Goal: Use online tool/utility: Utilize a website feature to perform a specific function

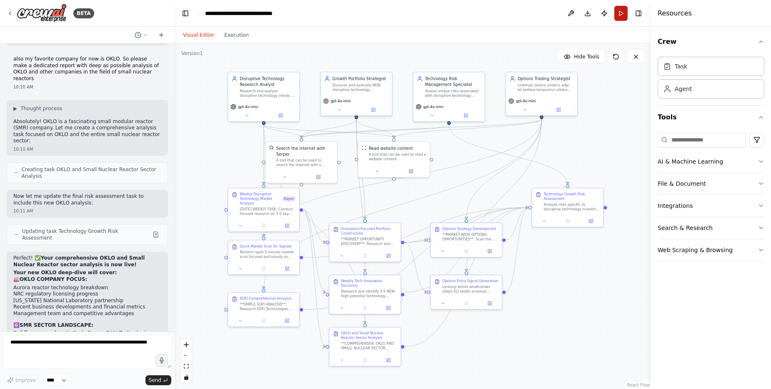
click at [620, 12] on button "Run" at bounding box center [621, 13] width 13 height 15
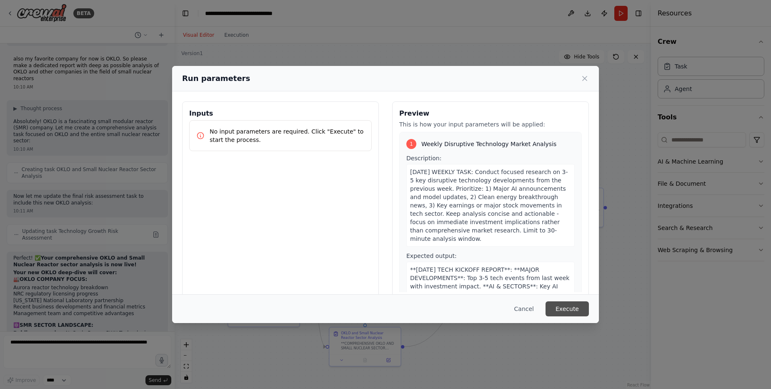
click at [575, 310] on button "Execute" at bounding box center [567, 308] width 43 height 15
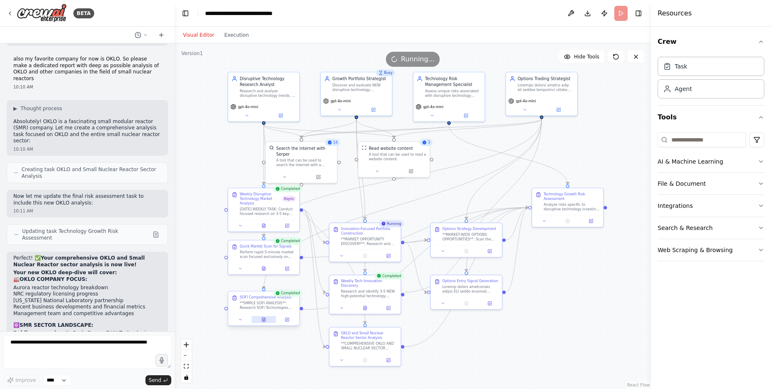
click at [262, 320] on icon at bounding box center [263, 319] width 5 height 5
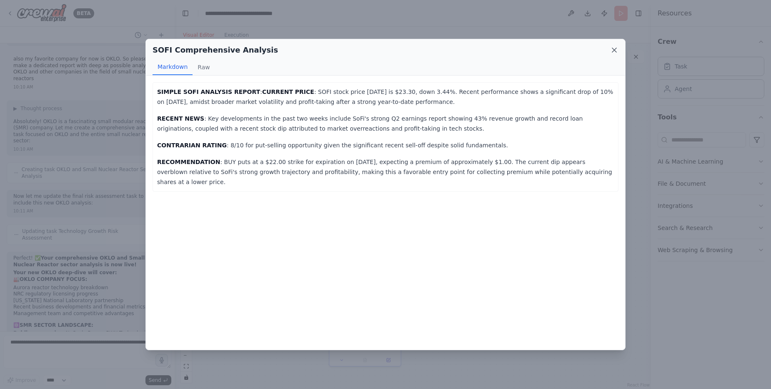
click at [613, 50] on icon at bounding box center [614, 50] width 8 height 8
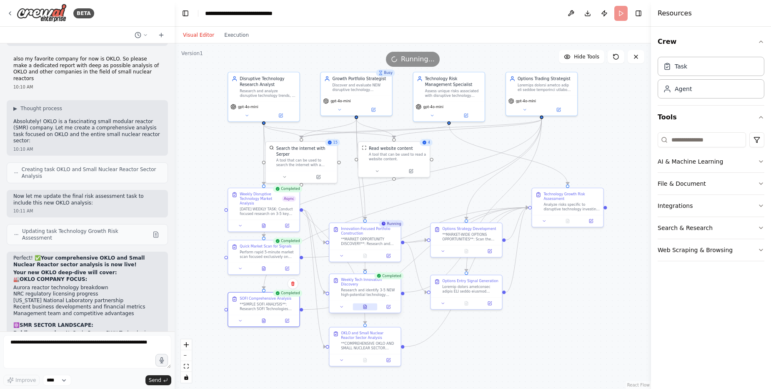
click at [365, 305] on icon at bounding box center [365, 307] width 3 height 4
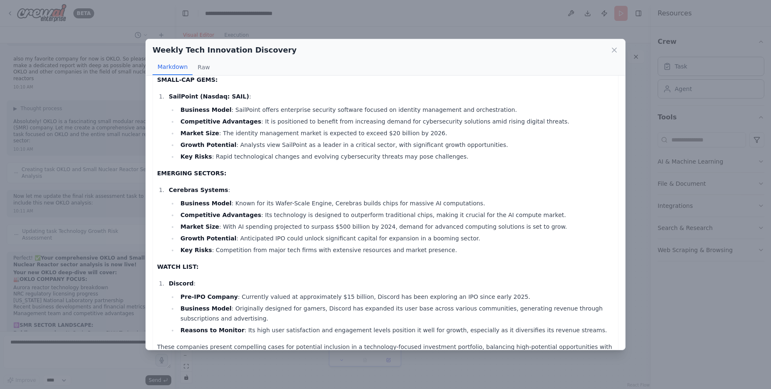
scroll to position [249, 0]
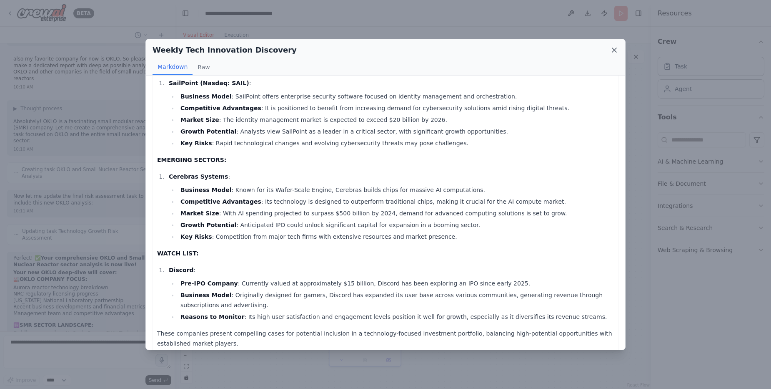
click at [615, 51] on icon at bounding box center [614, 50] width 4 height 4
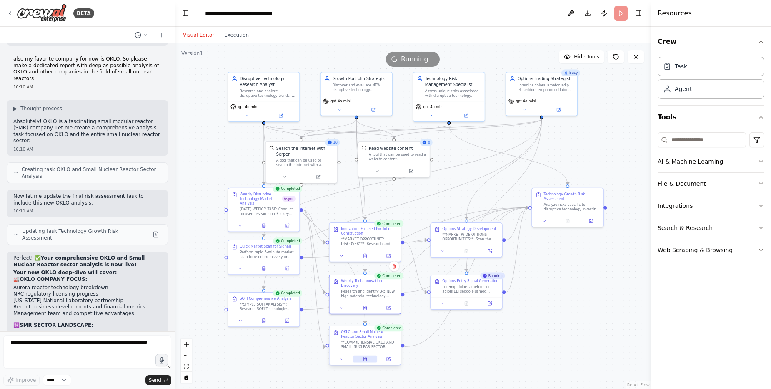
click at [364, 361] on icon at bounding box center [365, 358] width 5 height 5
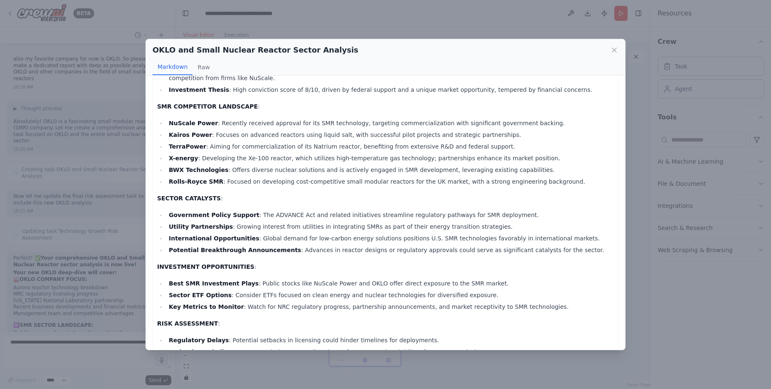
scroll to position [214, 0]
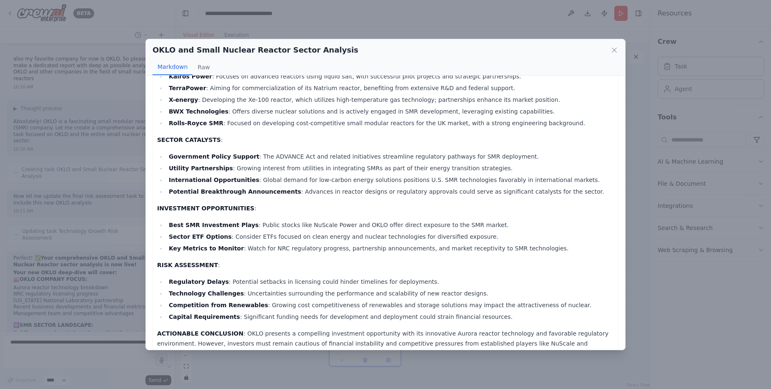
drag, startPoint x: 622, startPoint y: 318, endPoint x: 625, endPoint y: 327, distance: 9.6
click at [625, 327] on div "OKLO and Small Nuclear Reactor Sector Analysis Markdown Raw COMPREHENSIVE OKLO …" at bounding box center [385, 194] width 480 height 311
click at [617, 49] on icon at bounding box center [614, 50] width 8 height 8
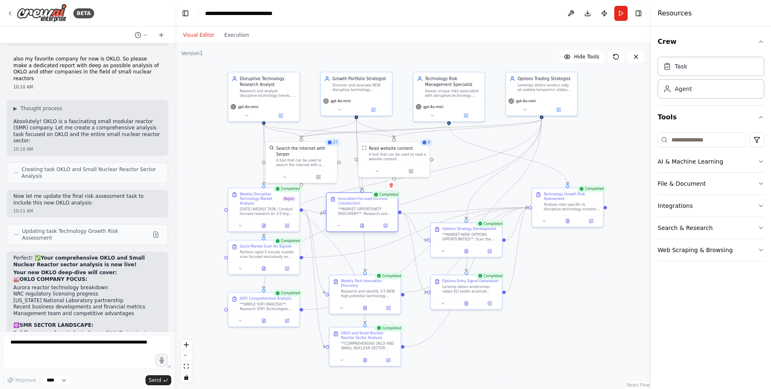
drag, startPoint x: 362, startPoint y: 237, endPoint x: 359, endPoint y: 206, distance: 31.4
click at [359, 206] on div "Innovation-Focused Portfolio Construction **MARKET OPPORTUNITY DISCOVERY**: Res…" at bounding box center [366, 206] width 56 height 20
drag, startPoint x: 355, startPoint y: 291, endPoint x: 344, endPoint y: 259, distance: 33.8
click at [344, 259] on div ".deletable-edge-delete-btn { width: 20px; height: 20px; border: 0px solid #ffff…" at bounding box center [364, 163] width 331 height 240
drag, startPoint x: 346, startPoint y: 289, endPoint x: 337, endPoint y: 257, distance: 33.4
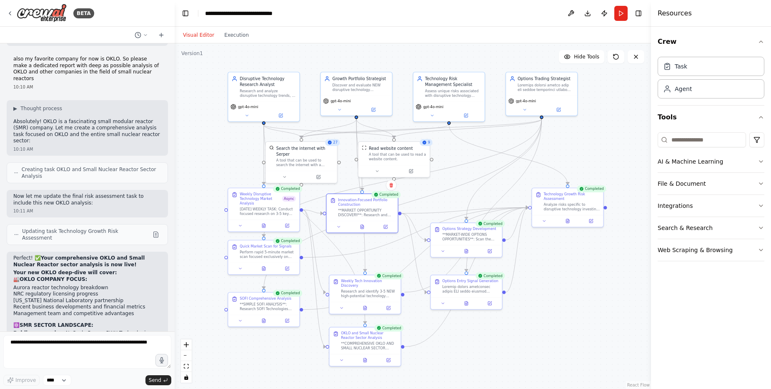
click at [337, 257] on div ".deletable-edge-delete-btn { width: 20px; height: 20px; border: 0px solid #ffff…" at bounding box center [364, 163] width 331 height 240
drag, startPoint x: 343, startPoint y: 282, endPoint x: 339, endPoint y: 253, distance: 29.5
click at [339, 253] on div "Weekly Tech Innovation Discovery" at bounding box center [366, 252] width 56 height 9
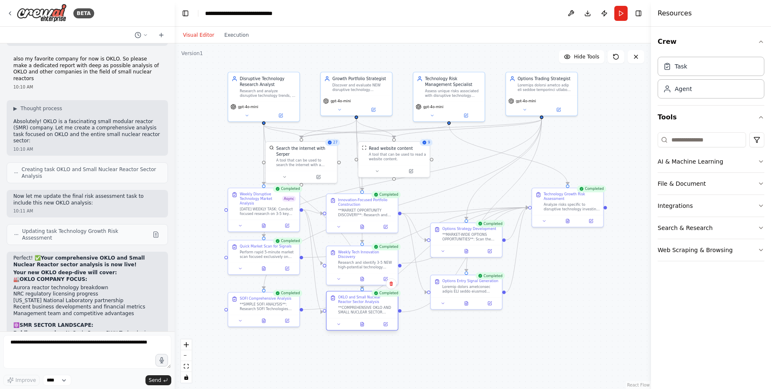
drag, startPoint x: 354, startPoint y: 339, endPoint x: 348, endPoint y: 305, distance: 34.2
click at [348, 305] on div "OKLO and Small Nuclear Reactor Sector Analysis **COMPREHENSIVE OKLO AND SMALL N…" at bounding box center [366, 305] width 56 height 20
drag, startPoint x: 556, startPoint y: 217, endPoint x: 541, endPoint y: 270, distance: 54.9
click at [541, 270] on button at bounding box center [553, 271] width 25 height 7
click at [587, 53] on span "Hide Tools" at bounding box center [586, 56] width 25 height 7
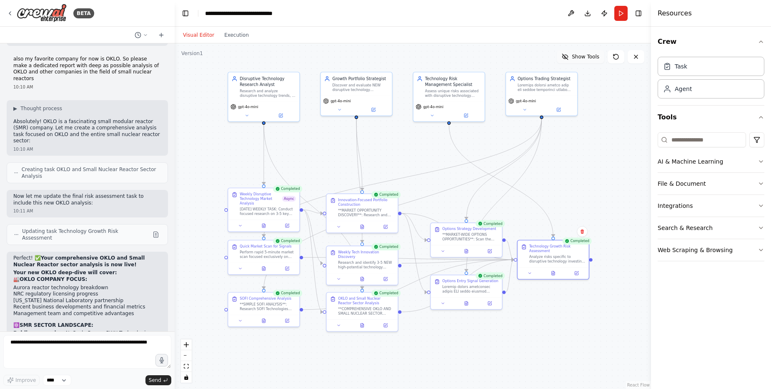
click at [587, 53] on span "Show Tools" at bounding box center [586, 56] width 28 height 7
